Goal: Task Accomplishment & Management: Complete application form

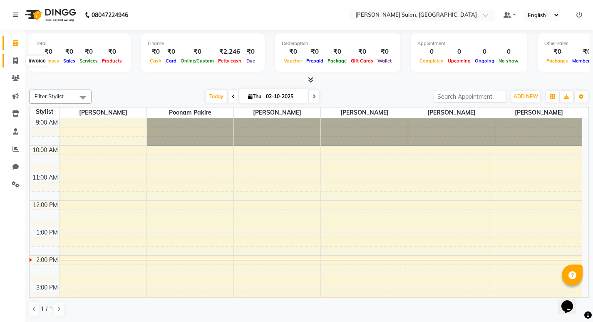
click at [15, 63] on icon at bounding box center [15, 60] width 5 height 6
select select "service"
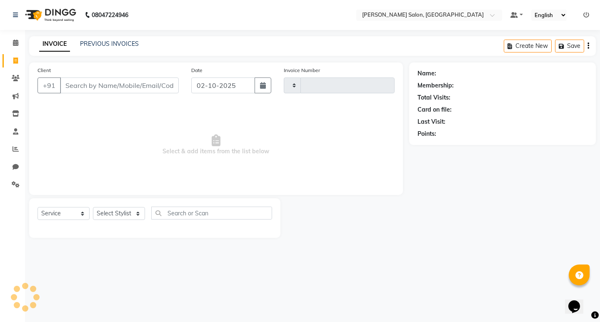
type input "0869"
select select "7550"
click at [109, 211] on select "Select Stylist" at bounding box center [119, 213] width 52 height 13
select select "63154"
click at [93, 207] on select "Select Stylist [PERSON_NAME] [PERSON_NAME] Manager [PERSON_NAME] Poonam Pakire …" at bounding box center [119, 213] width 52 height 13
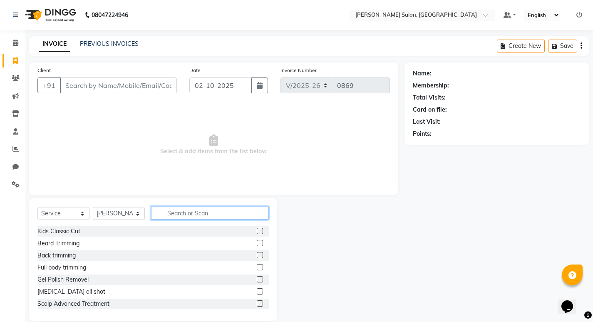
click at [164, 213] on input "text" at bounding box center [210, 212] width 118 height 13
type input "maj"
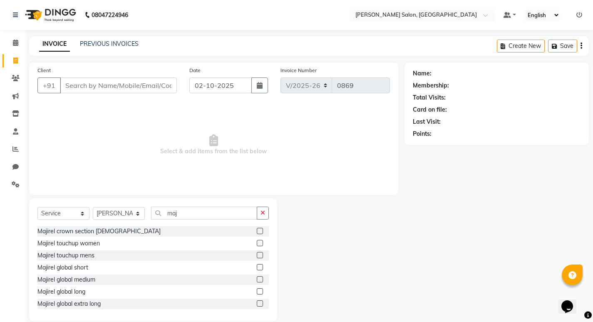
click at [257, 256] on label at bounding box center [260, 255] width 6 height 6
click at [257, 256] on input "checkbox" at bounding box center [259, 255] width 5 height 5
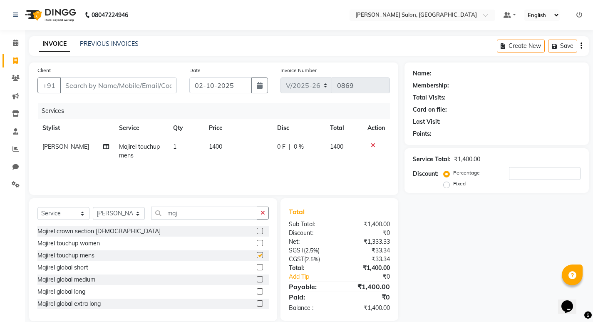
checkbox input "false"
click at [268, 215] on button "button" at bounding box center [263, 212] width 12 height 13
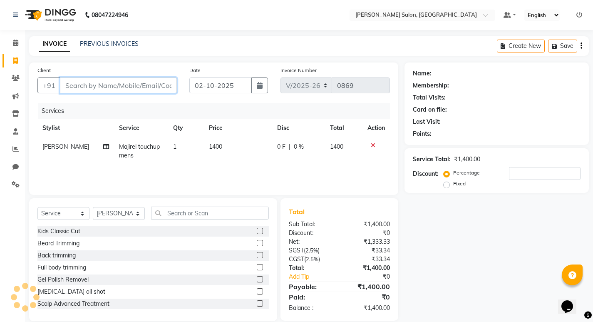
click at [137, 89] on input "Client" at bounding box center [118, 85] width 117 height 16
type input "8"
type input "0"
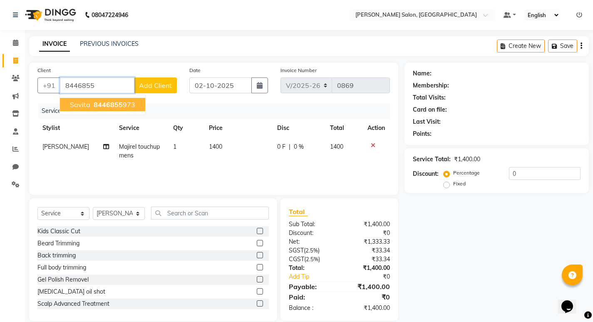
click at [120, 106] on span "8446855" at bounding box center [108, 104] width 29 height 8
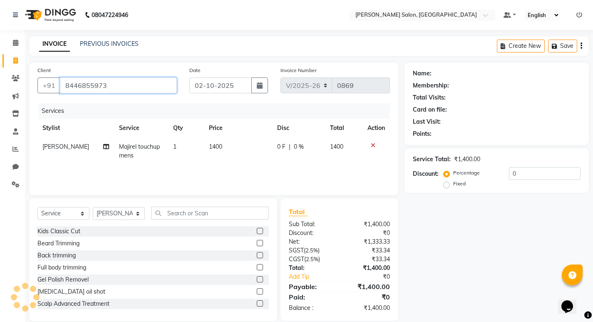
type input "8446855973"
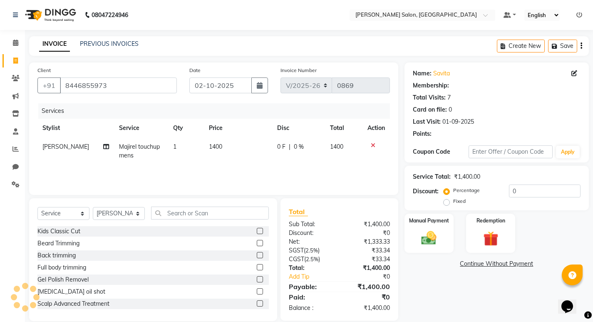
select select "1: Object"
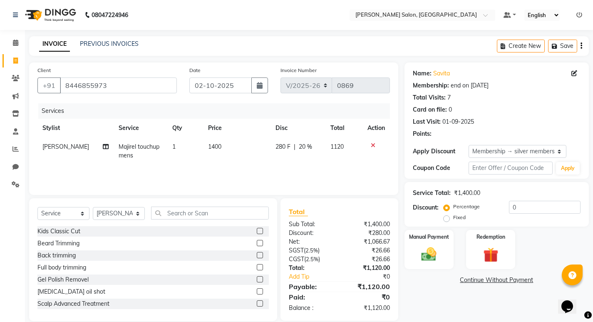
type input "20"
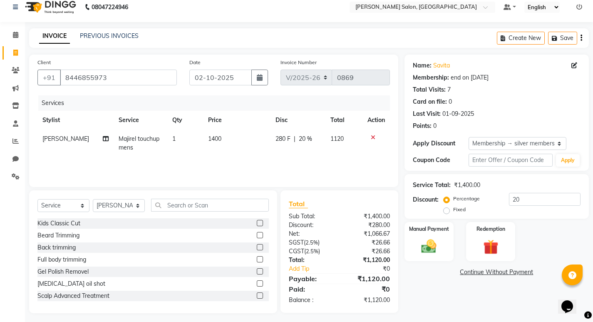
scroll to position [12, 0]
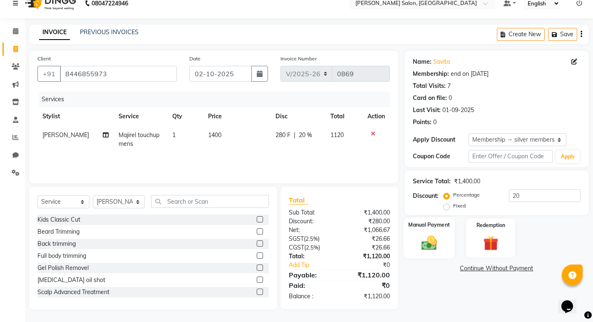
click at [429, 230] on div "Manual Payment" at bounding box center [428, 237] width 51 height 41
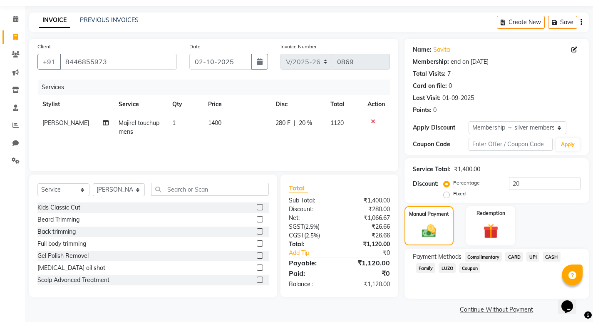
scroll to position [30, 0]
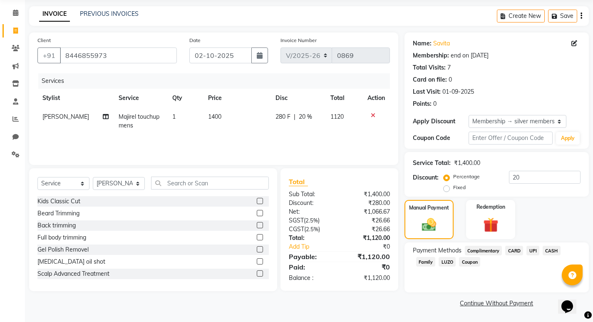
click at [533, 251] on span "UPI" at bounding box center [533, 251] width 13 height 10
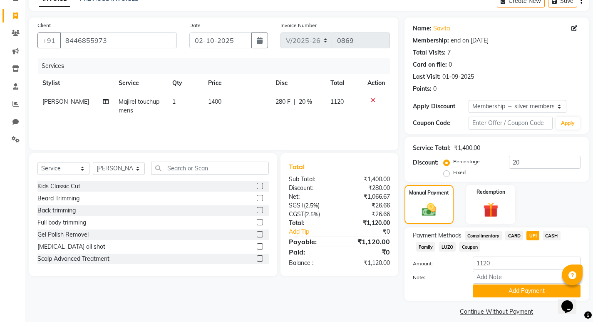
scroll to position [53, 0]
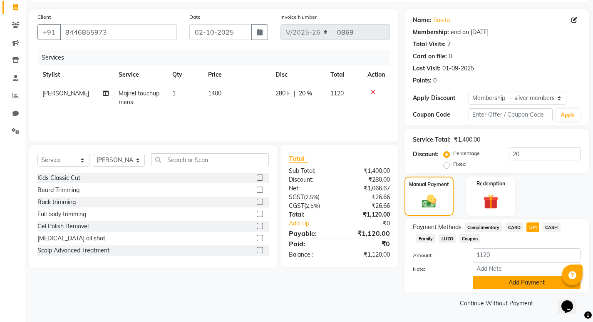
click at [519, 285] on button "Add Payment" at bounding box center [527, 282] width 108 height 13
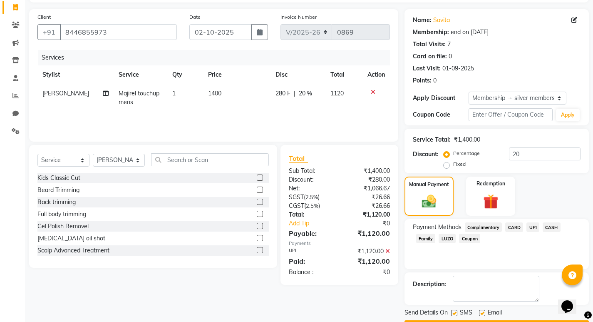
scroll to position [77, 0]
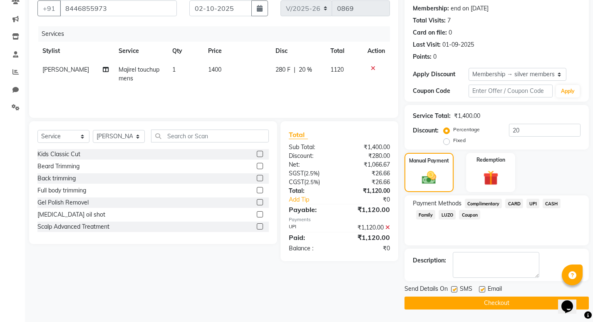
click at [509, 305] on button "Checkout" at bounding box center [497, 302] width 184 height 13
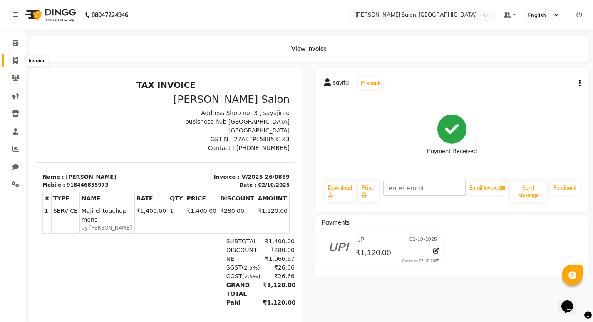
click at [17, 58] on icon at bounding box center [15, 60] width 5 height 6
select select "service"
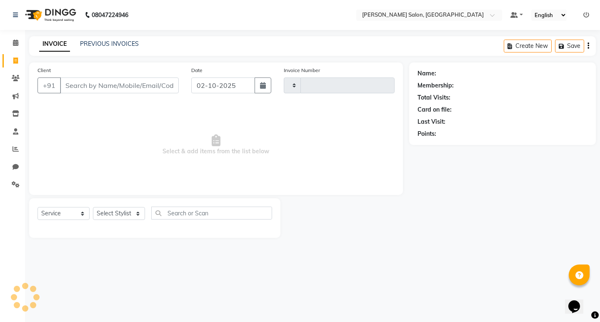
type input "0870"
select select "7550"
